Goal: Transaction & Acquisition: Purchase product/service

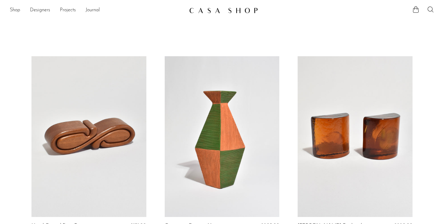
click at [204, 136] on link at bounding box center [222, 136] width 115 height 161
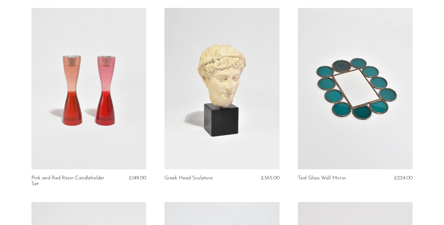
scroll to position [1179, 0]
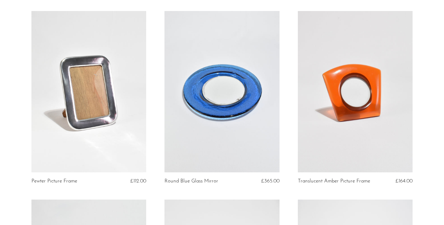
click at [105, 103] on link at bounding box center [88, 91] width 115 height 161
